Goal: Task Accomplishment & Management: Use online tool/utility

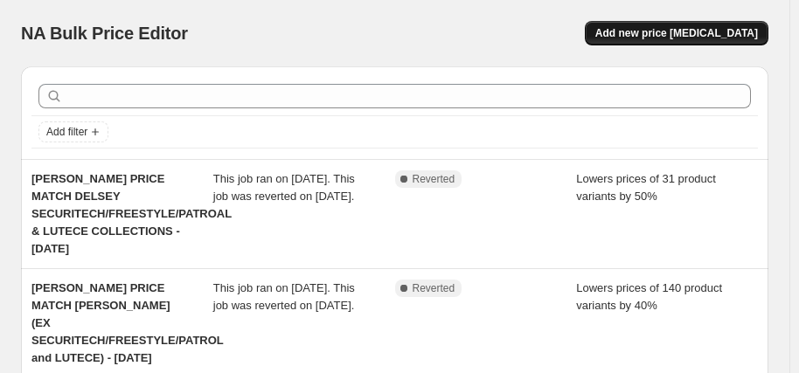
click at [734, 32] on span "Add new price [MEDICAL_DATA]" at bounding box center [676, 33] width 163 height 14
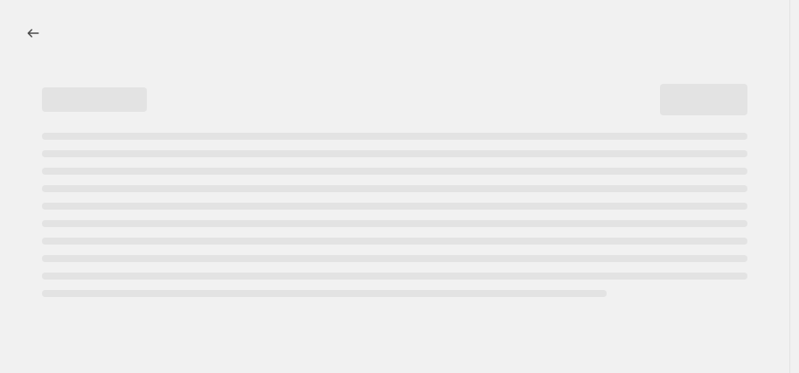
select select "percentage"
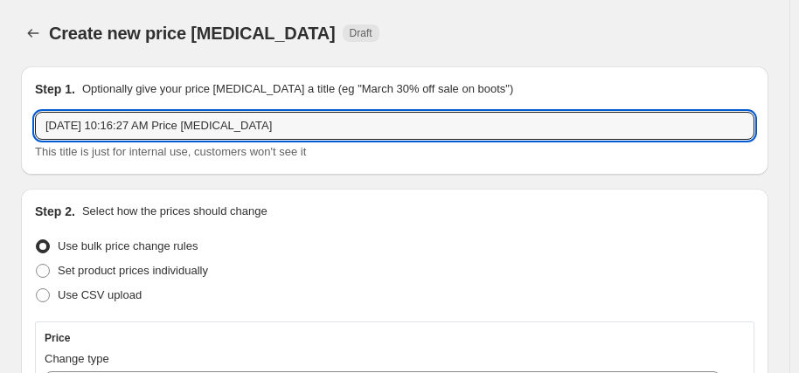
drag, startPoint x: 274, startPoint y: 125, endPoint x: 31, endPoint y: 129, distance: 243.1
click at [31, 129] on div "Step 1. Optionally give your price change job a title (eg "March 30% off sale o…" at bounding box center [395, 120] width 748 height 108
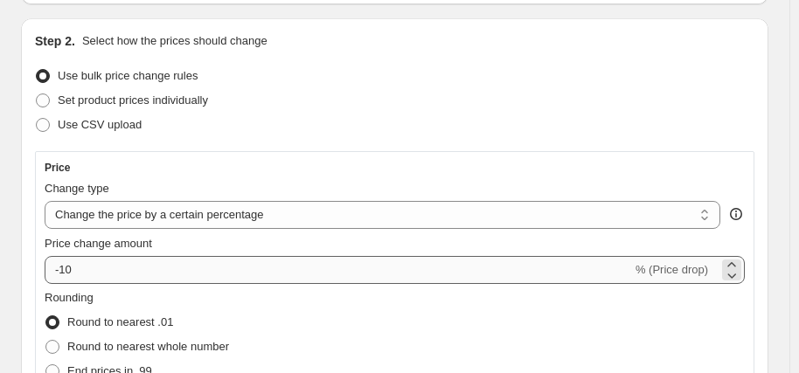
scroll to position [175, 0]
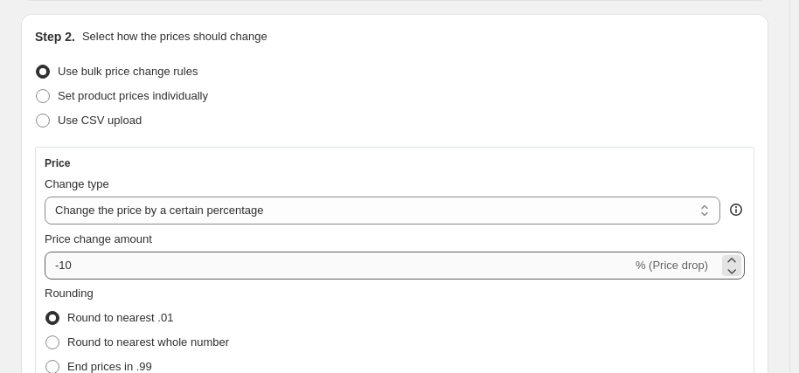
type input "LOVE LUGGAGE PRICE MATCH AUGUST"
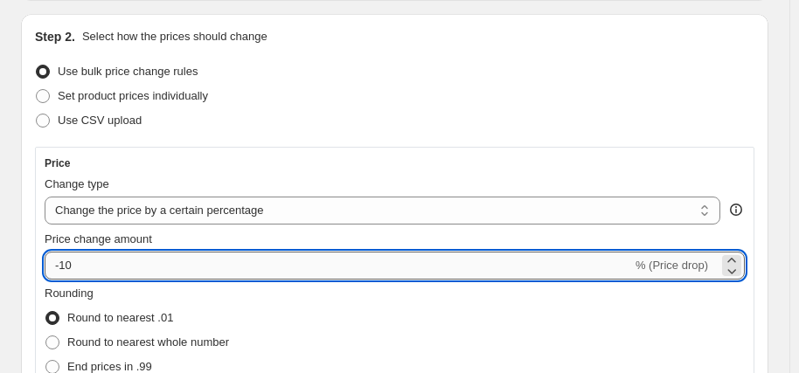
click at [171, 264] on input "-10" at bounding box center [339, 266] width 588 height 28
type input "-1"
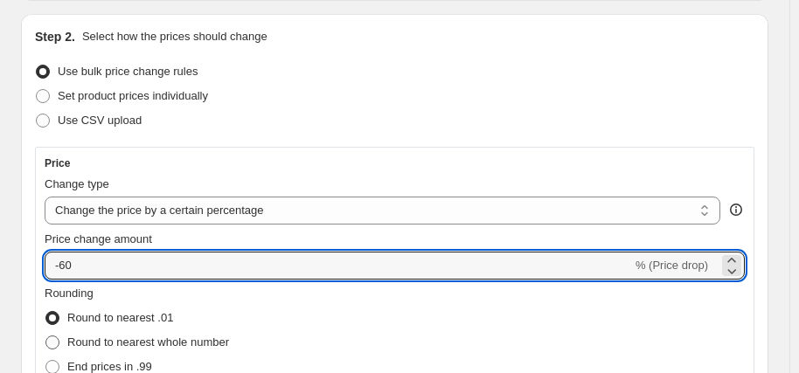
type input "-60"
click at [184, 341] on span "Round to nearest whole number" at bounding box center [148, 342] width 162 height 13
click at [46, 337] on input "Round to nearest whole number" at bounding box center [45, 336] width 1 height 1
radio input "true"
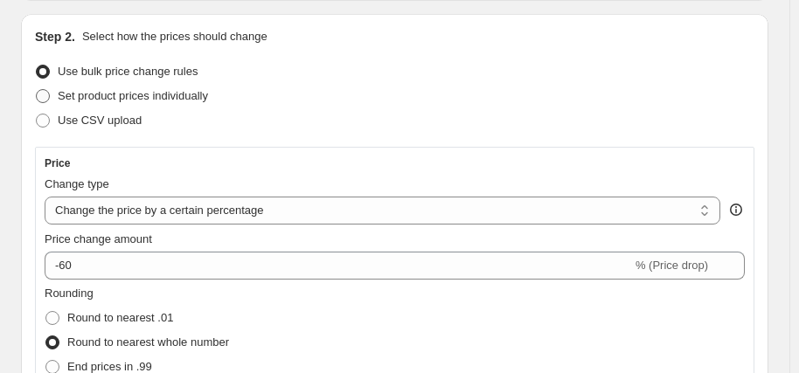
click at [186, 98] on span "Set product prices individually" at bounding box center [133, 95] width 150 height 13
click at [37, 90] on input "Set product prices individually" at bounding box center [36, 89] width 1 height 1
radio input "true"
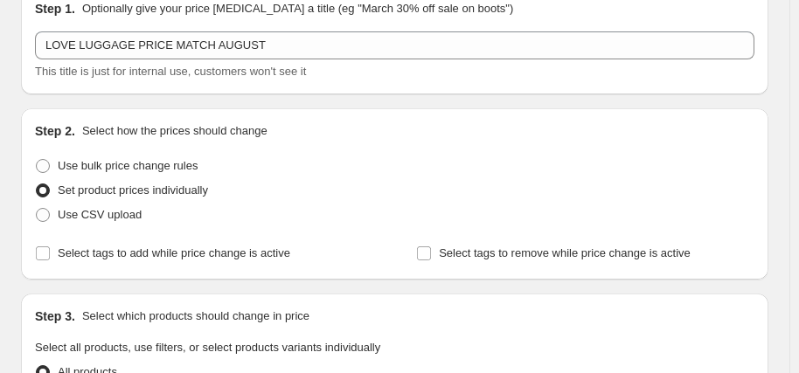
scroll to position [0, 0]
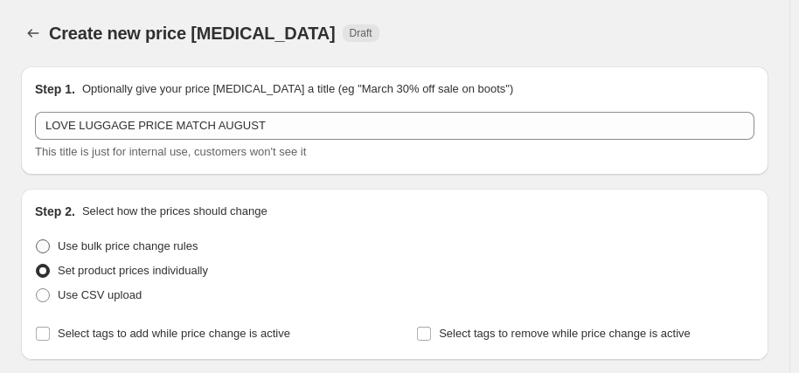
click at [178, 248] on span "Use bulk price change rules" at bounding box center [128, 246] width 140 height 13
click at [37, 240] on input "Use bulk price change rules" at bounding box center [36, 240] width 1 height 1
radio input "true"
select select "percentage"
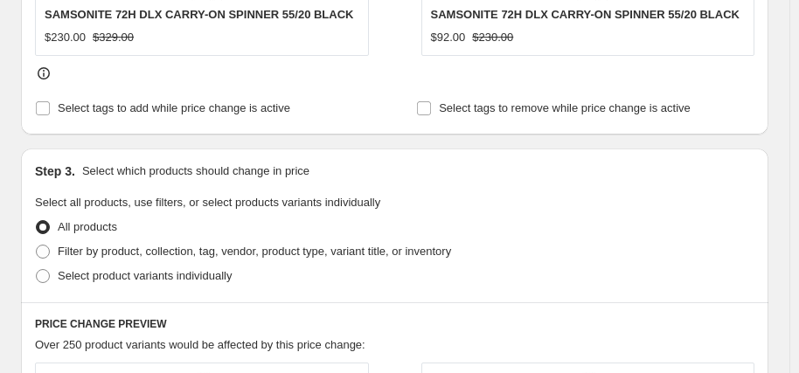
scroll to position [874, 0]
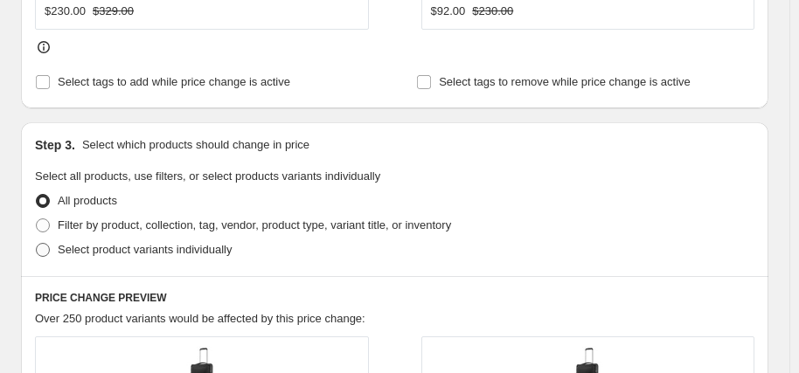
click at [160, 255] on span "Select product variants individually" at bounding box center [145, 249] width 174 height 13
click at [37, 244] on input "Select product variants individually" at bounding box center [36, 243] width 1 height 1
radio input "true"
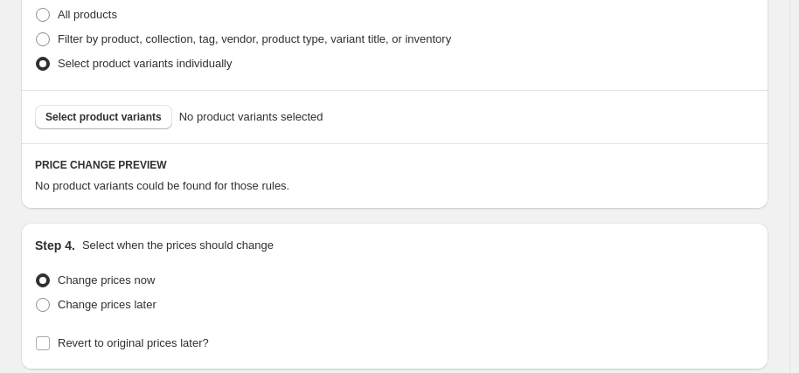
scroll to position [1137, 0]
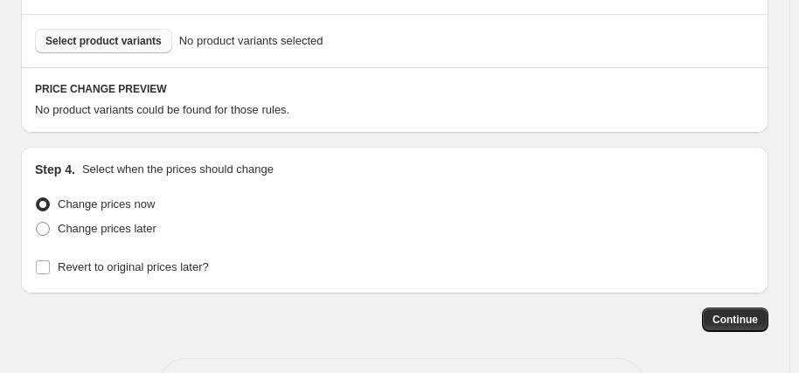
click at [131, 44] on span "Select product variants" at bounding box center [103, 41] width 116 height 14
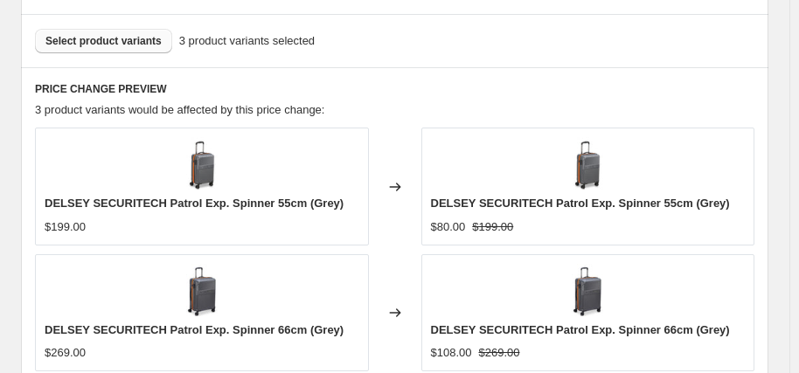
click at [119, 36] on span "Select product variants" at bounding box center [103, 41] width 116 height 14
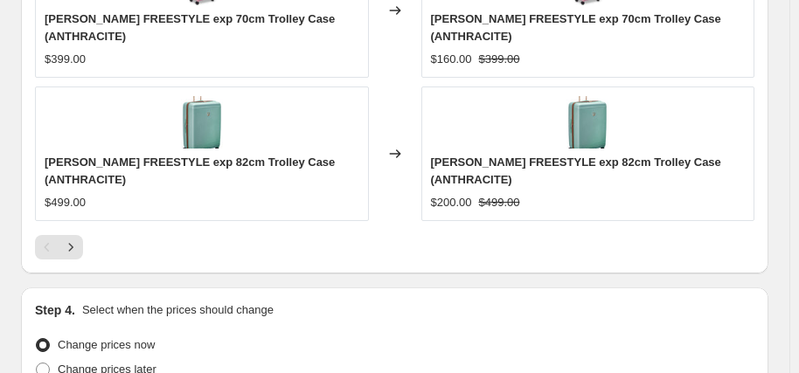
scroll to position [1865, 0]
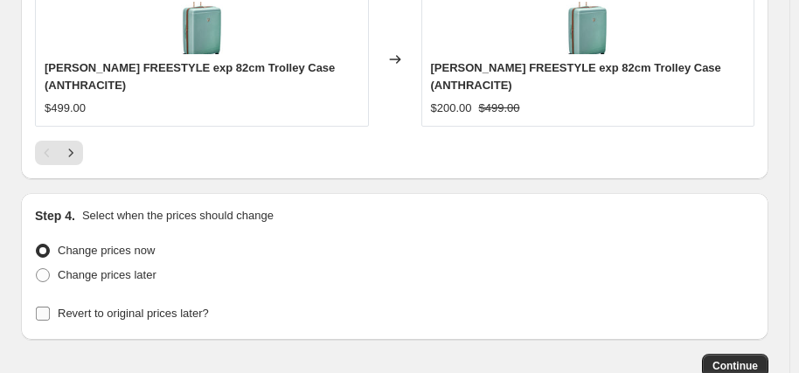
click at [145, 307] on span "Revert to original prices later?" at bounding box center [133, 313] width 151 height 13
click at [50, 307] on input "Revert to original prices later?" at bounding box center [43, 314] width 14 height 14
checkbox input "true"
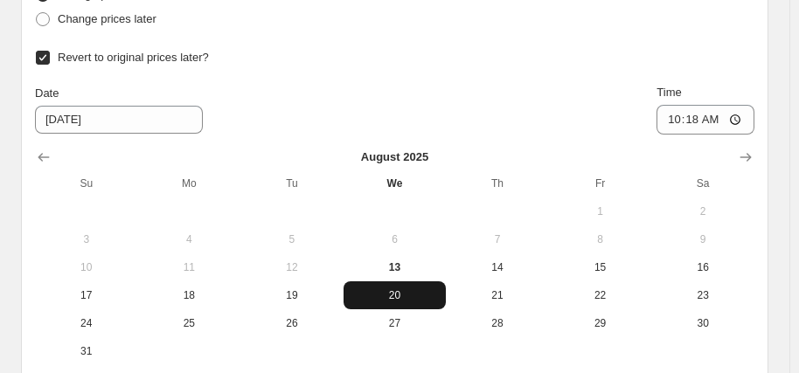
scroll to position [2127, 0]
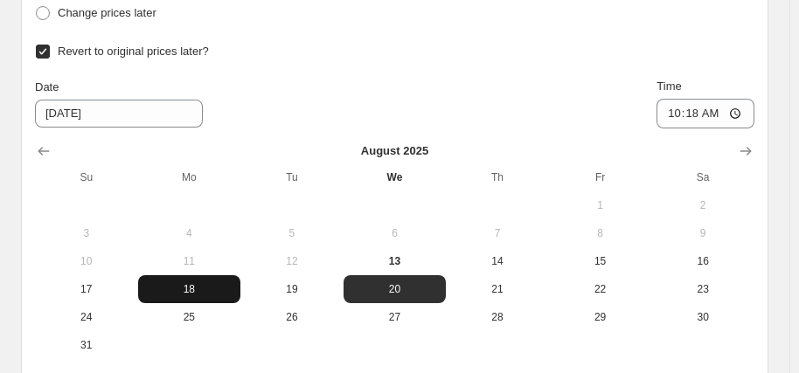
click at [190, 282] on span "18" at bounding box center [189, 289] width 89 height 14
type input "[DATE]"
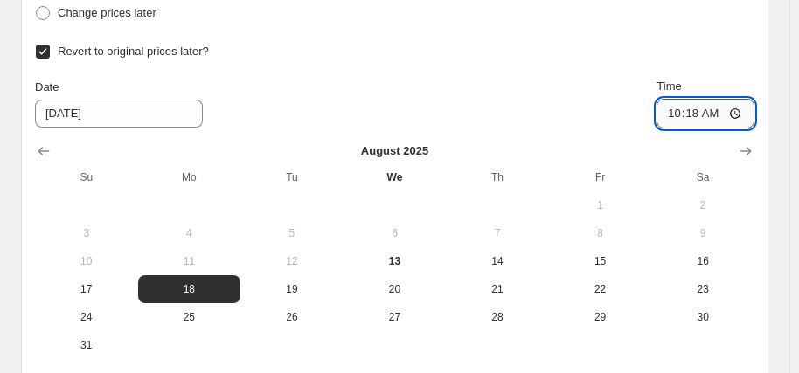
click at [686, 99] on input "10:18" at bounding box center [706, 114] width 98 height 30
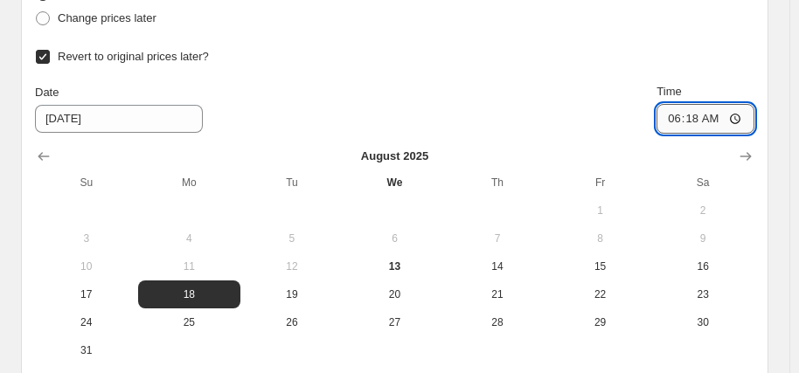
type input "06:00"
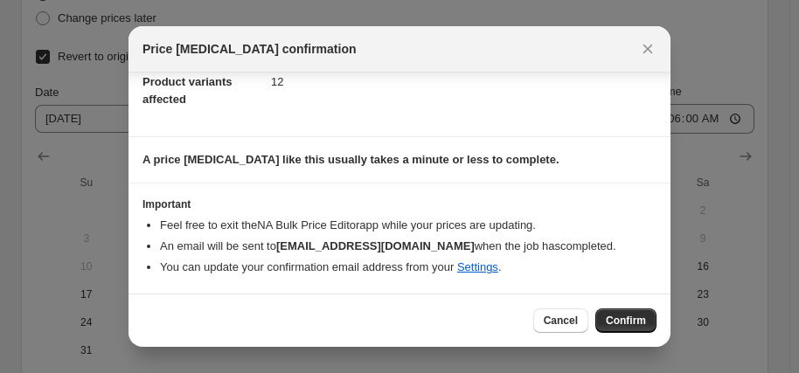
scroll to position [215, 0]
click at [637, 320] on span "Confirm" at bounding box center [626, 321] width 40 height 14
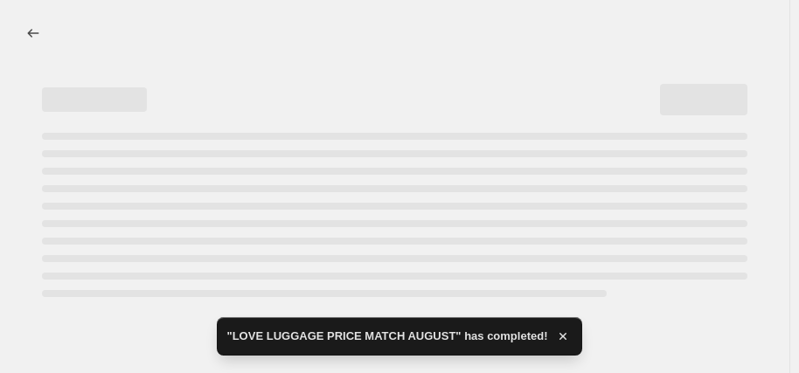
select select "percentage"
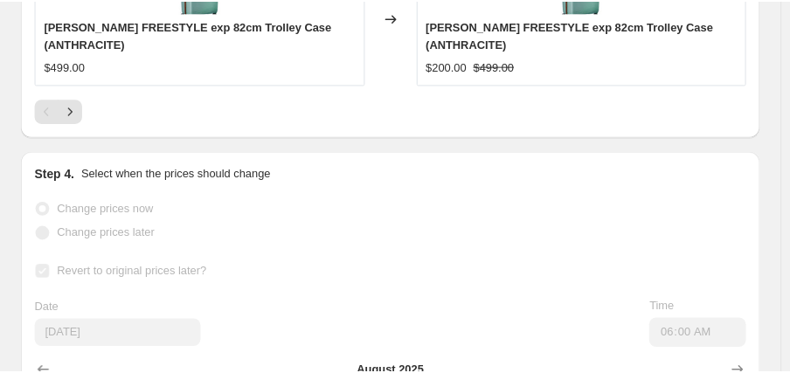
scroll to position [0, 0]
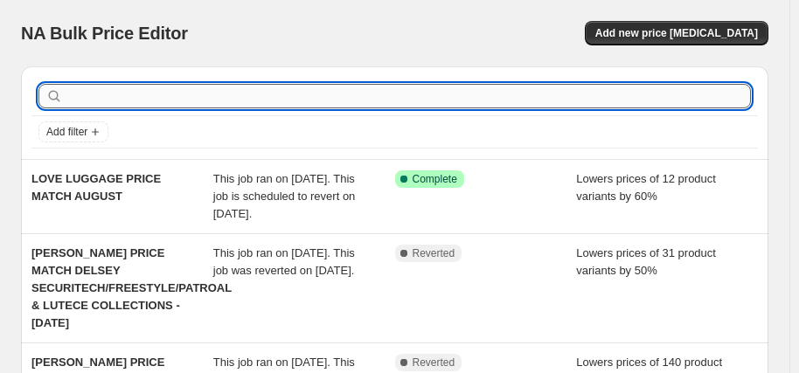
click at [141, 89] on input "text" at bounding box center [408, 96] width 685 height 24
type input "DELSEY"
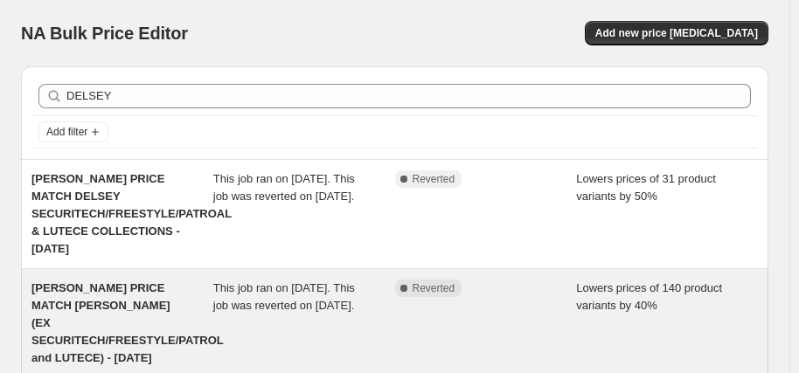
click at [143, 282] on span "[PERSON_NAME] PRICE MATCH [PERSON_NAME] (EX SECURITECH/FREESTYLE/PATROL and LUT…" at bounding box center [127, 323] width 192 height 83
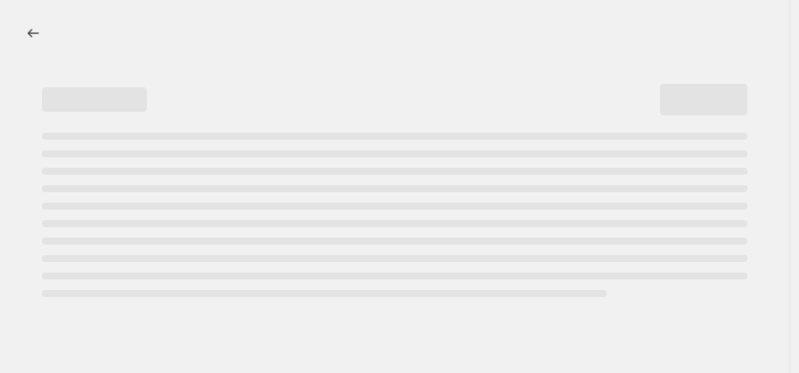
select select "percentage"
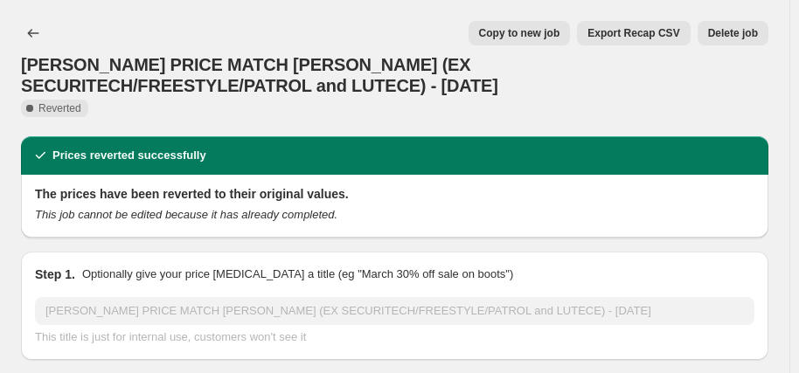
click at [532, 37] on span "Copy to new job" at bounding box center [519, 33] width 81 height 14
select select "percentage"
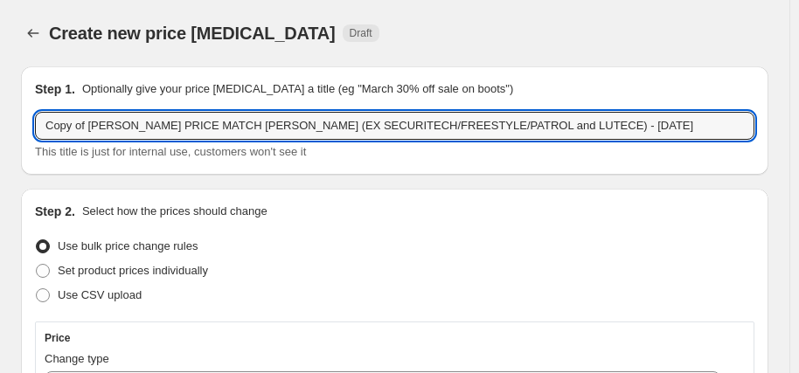
drag, startPoint x: 116, startPoint y: 128, endPoint x: 16, endPoint y: 126, distance: 100.6
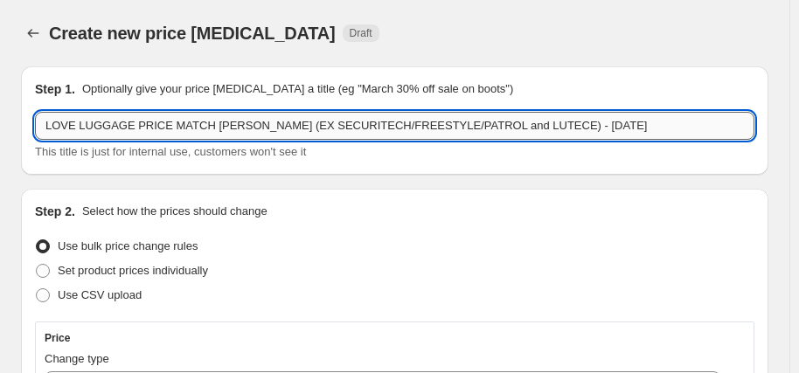
click at [325, 128] on input "LOVE LUGGAGE PRICE MATCH [PERSON_NAME] (EX SECURITECH/FREESTYLE/PATROL and LUTE…" at bounding box center [395, 126] width 720 height 28
drag, startPoint x: 560, startPoint y: 126, endPoint x: 492, endPoint y: 128, distance: 67.3
click at [492, 128] on input "LOVE LUGGAGE PRICE MATCH [PERSON_NAME] (EX SECURITECH/FREESTYLE/PATROL and LUTE…" at bounding box center [395, 126] width 720 height 28
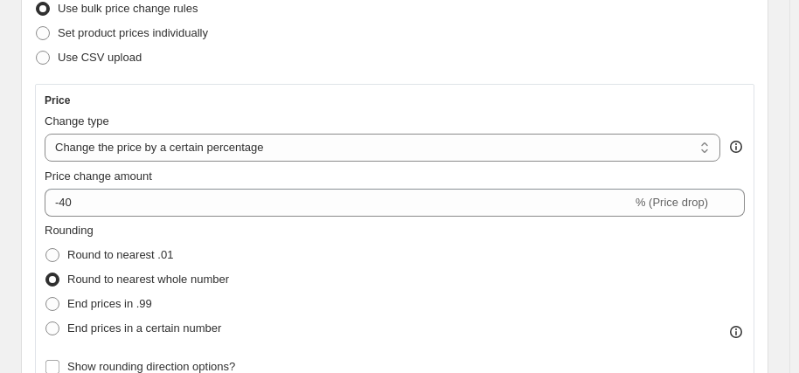
scroll to position [262, 0]
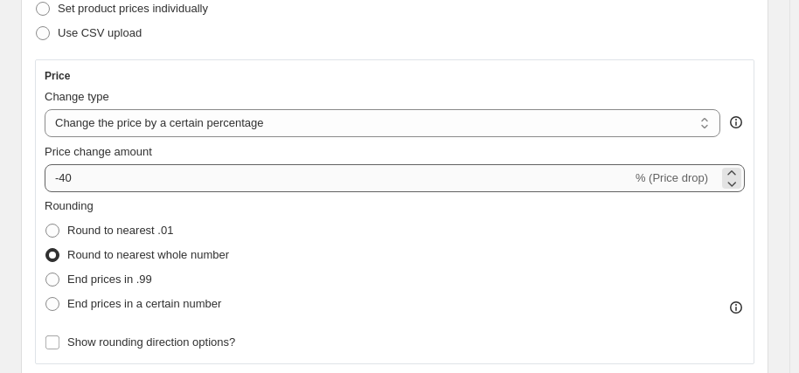
type input "LOVE LUGGAGE PRICE MATCH [PERSON_NAME] (EX SECURITECH/FREESTYLE/PATROL and LUTE…"
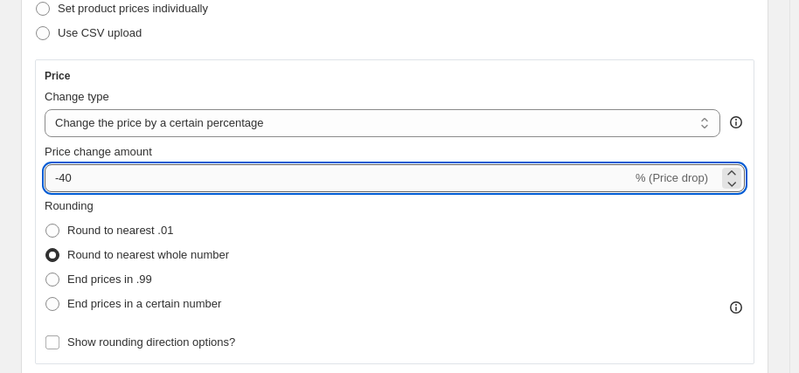
click at [212, 183] on input "-40" at bounding box center [339, 178] width 588 height 28
type input "-4"
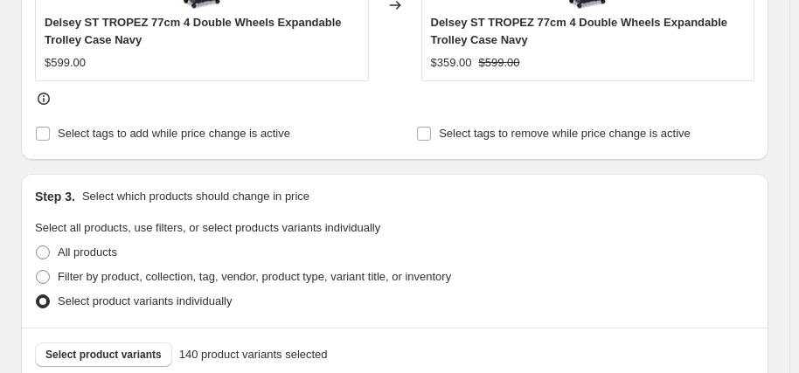
scroll to position [962, 0]
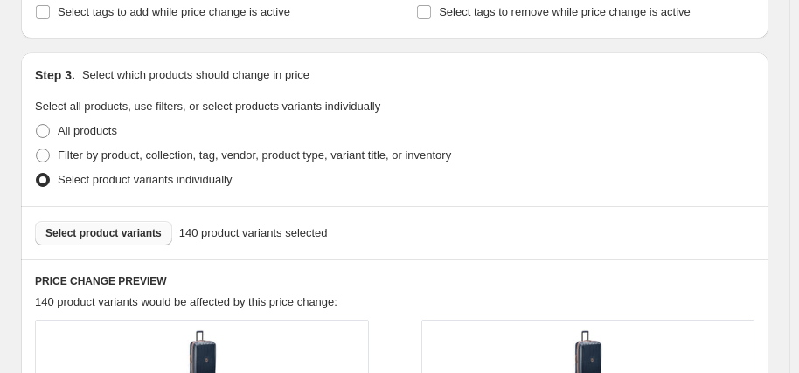
type input "-50"
click at [122, 232] on span "Select product variants" at bounding box center [103, 233] width 116 height 14
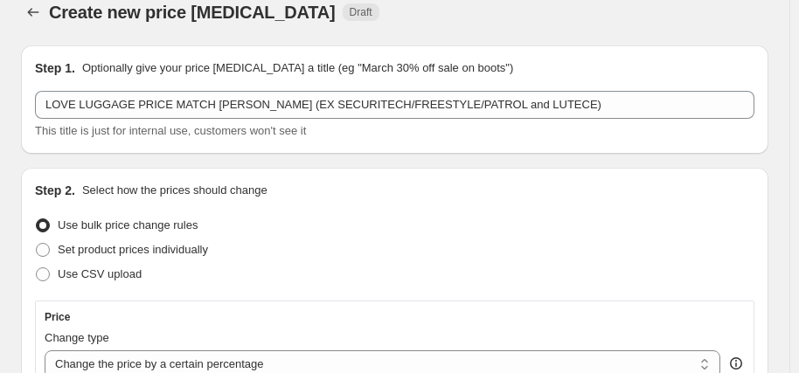
scroll to position [0, 0]
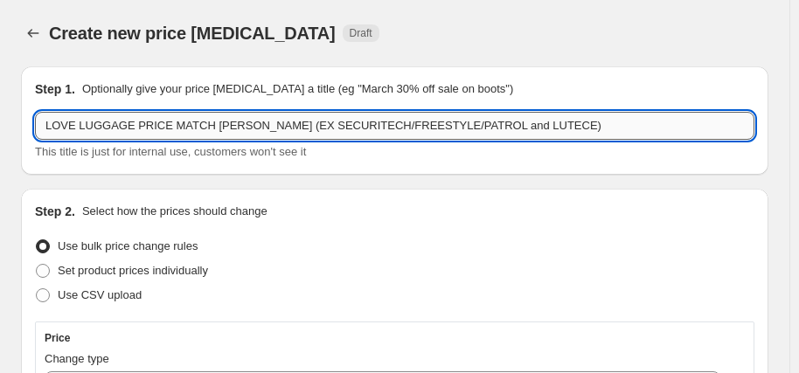
click at [485, 126] on input "LOVE LUGGAGE PRICE MATCH [PERSON_NAME] (EX SECURITECH/FREESTYLE/PATROL and LUTE…" at bounding box center [395, 126] width 720 height 28
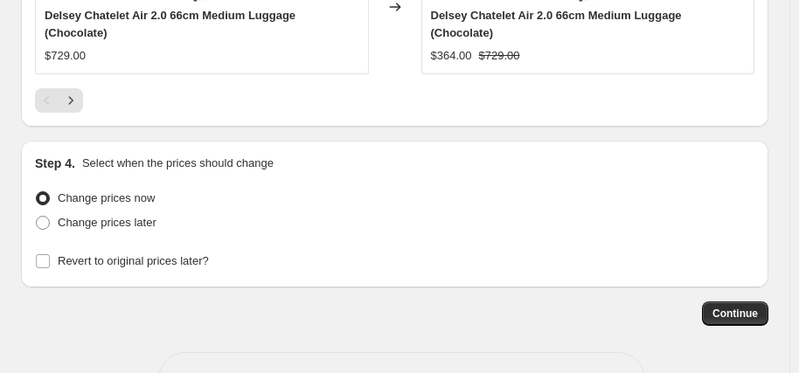
scroll to position [1900, 0]
type input "LOVE LUGGAGE PRICE MATCH [PERSON_NAME] (EX PATROL/FREESTYLE)"
click at [149, 254] on span "Revert to original prices later?" at bounding box center [133, 260] width 151 height 13
click at [50, 254] on input "Revert to original prices later?" at bounding box center [43, 261] width 14 height 14
checkbox input "true"
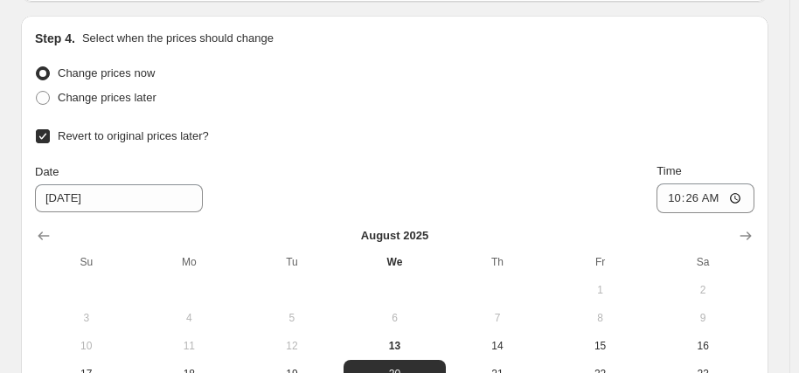
scroll to position [2162, 0]
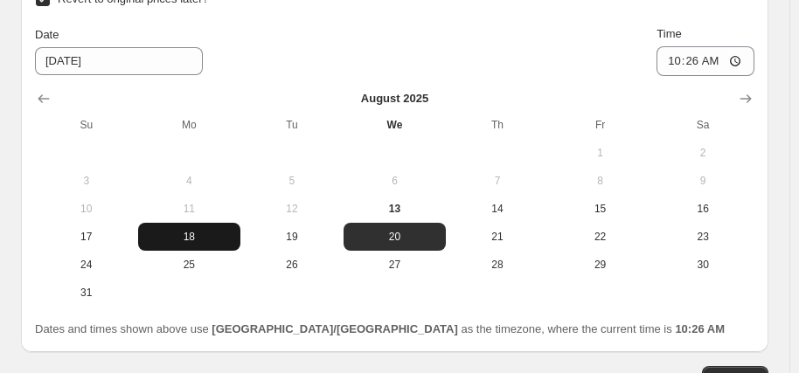
click at [188, 230] on span "18" at bounding box center [189, 237] width 89 height 14
type input "[DATE]"
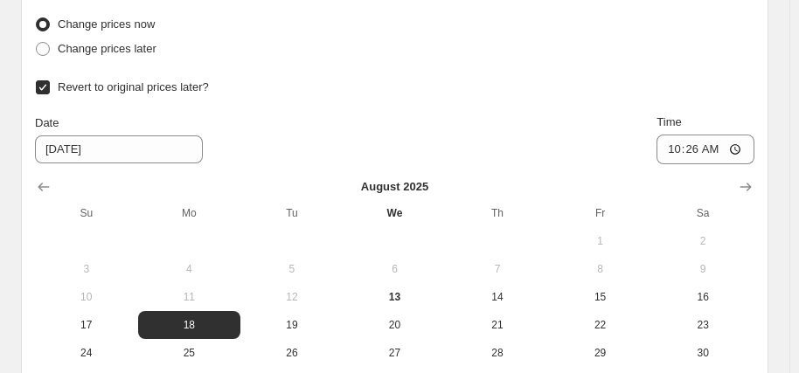
scroll to position [1987, 0]
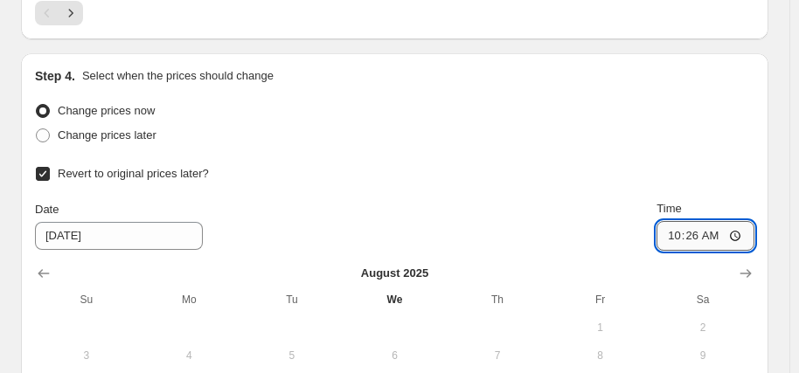
click at [679, 221] on input "10:26" at bounding box center [706, 236] width 98 height 30
type input "06:00"
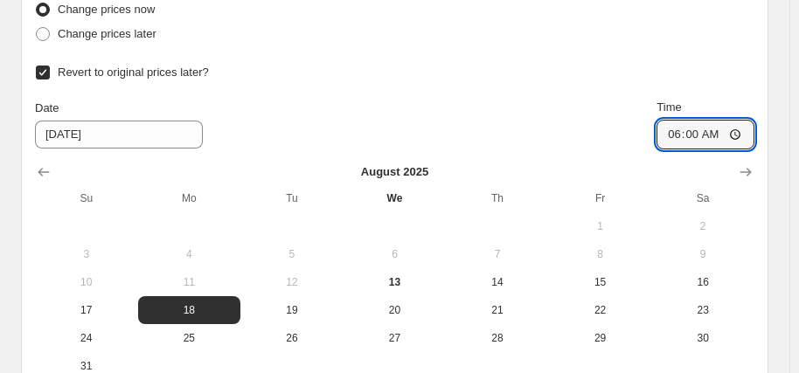
scroll to position [2227, 0]
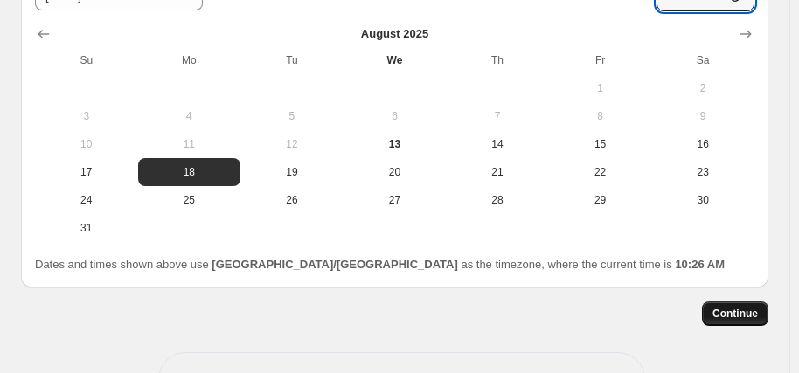
click at [725, 307] on span "Continue" at bounding box center [735, 314] width 45 height 14
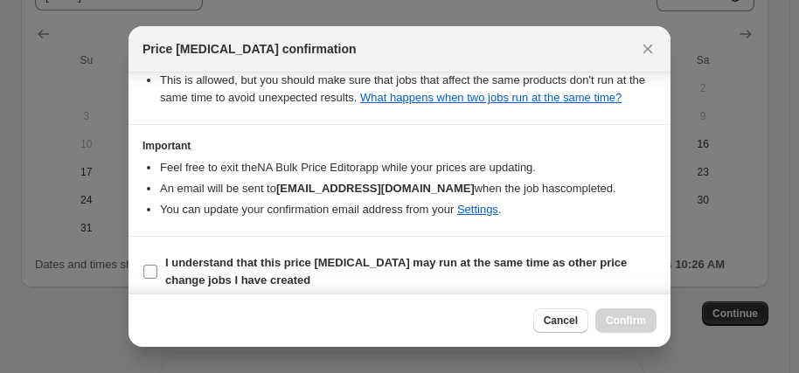
scroll to position [376, 0]
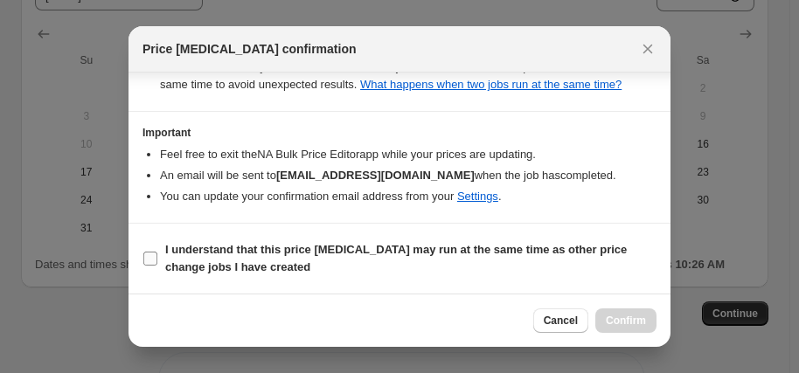
click at [468, 249] on b "I understand that this price [MEDICAL_DATA] may run at the same time as other p…" at bounding box center [396, 258] width 462 height 31
click at [157, 252] on input "I understand that this price [MEDICAL_DATA] may run at the same time as other p…" at bounding box center [150, 259] width 14 height 14
checkbox input "true"
click at [636, 317] on span "Confirm" at bounding box center [626, 321] width 40 height 14
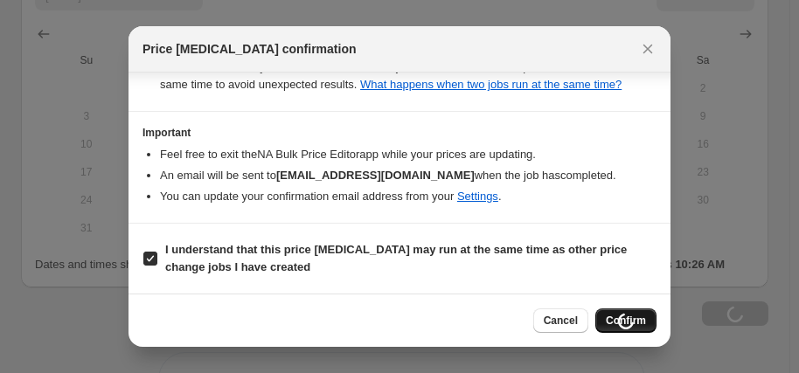
type input "LOVE LUGGAGE PRICE MATCH [PERSON_NAME] (EX PATROL/FREESTYLE)"
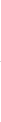
scroll to position [2311, 0]
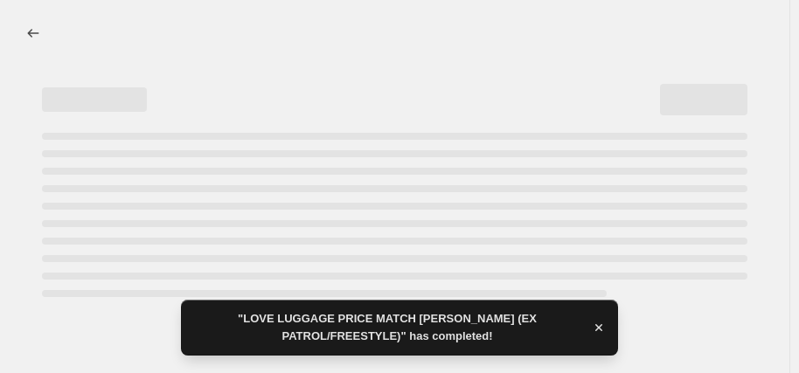
select select "percentage"
